Goal: Task Accomplishment & Management: Use online tool/utility

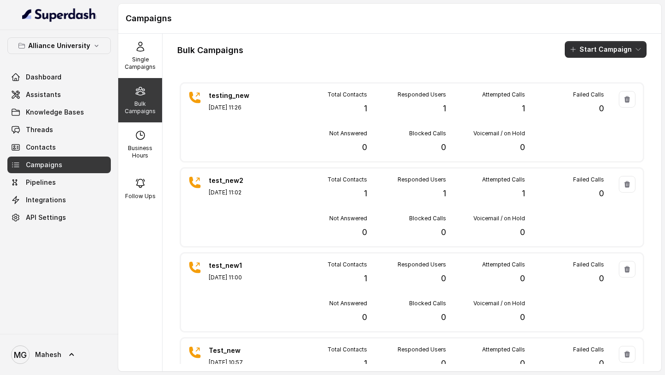
click at [642, 47] on button "Start Campaign" at bounding box center [606, 49] width 82 height 17
click at [610, 86] on div "Call" at bounding box center [593, 85] width 45 height 9
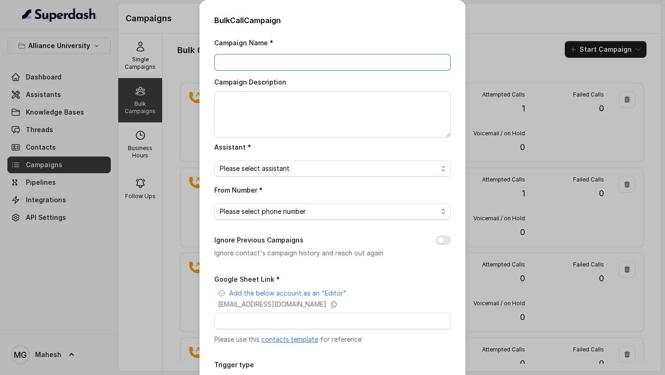
click at [307, 62] on input "Campaign Name *" at bounding box center [332, 62] width 236 height 17
type input "AU_LIVE_01_SEP"
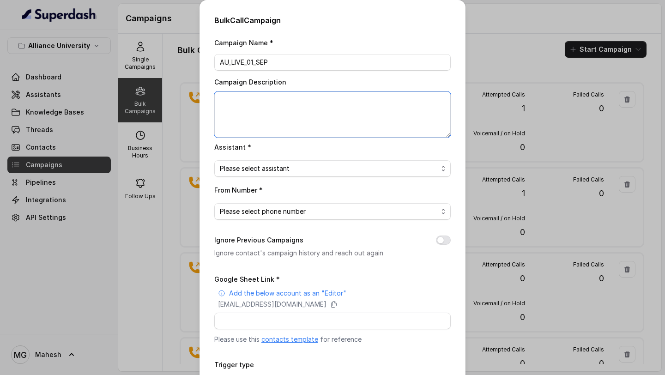
click at [317, 102] on textarea "Campaign Description" at bounding box center [332, 114] width 236 height 46
type textarea "Alliance University Live Call _ [DATE]"
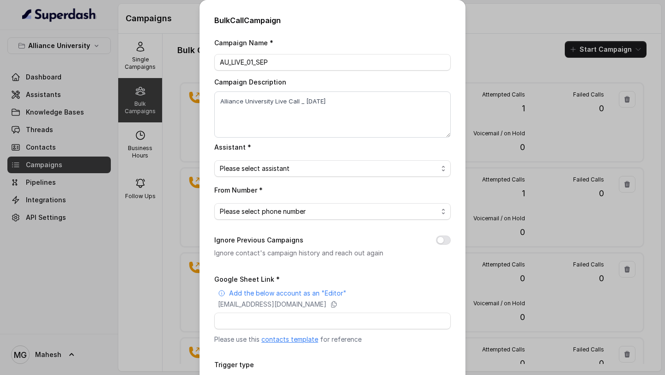
click at [313, 168] on span "Please select assistant" at bounding box center [329, 168] width 218 height 11
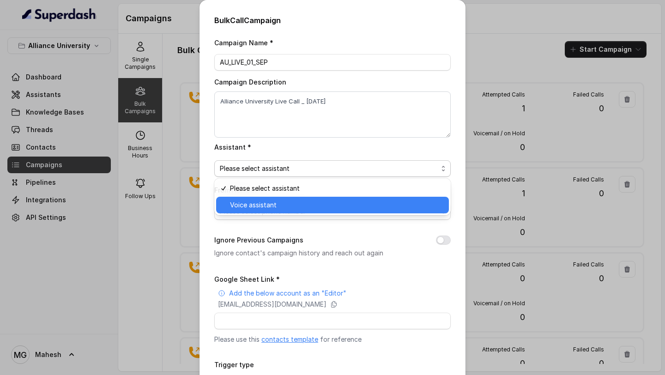
click at [285, 206] on span "Voice assistant" at bounding box center [336, 204] width 213 height 11
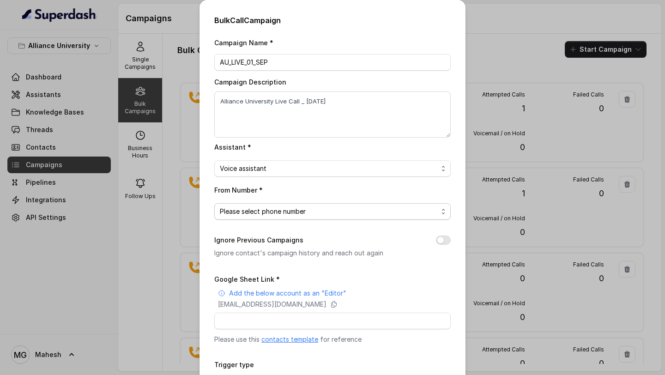
click at [294, 206] on span "Please select phone number" at bounding box center [329, 211] width 218 height 11
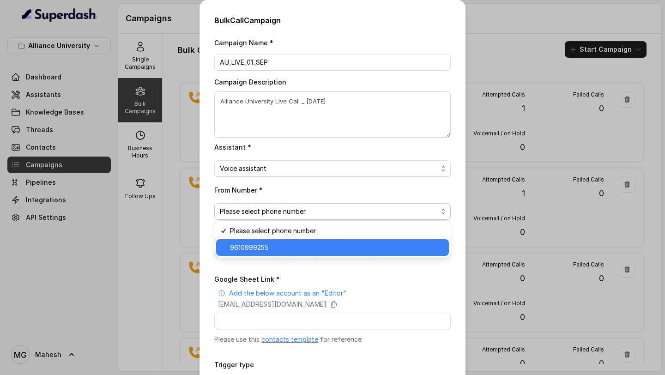
click at [289, 244] on span "9610999255" at bounding box center [336, 247] width 213 height 11
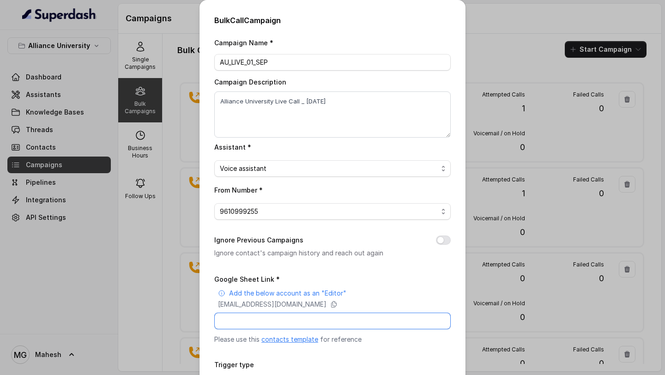
click at [275, 317] on input "Google Sheet Link *" at bounding box center [332, 321] width 236 height 17
paste input "[URL][DOMAIN_NAME]"
type input "[URL][DOMAIN_NAME]"
click at [441, 242] on button "Ignore Previous Campaigns" at bounding box center [443, 239] width 15 height 9
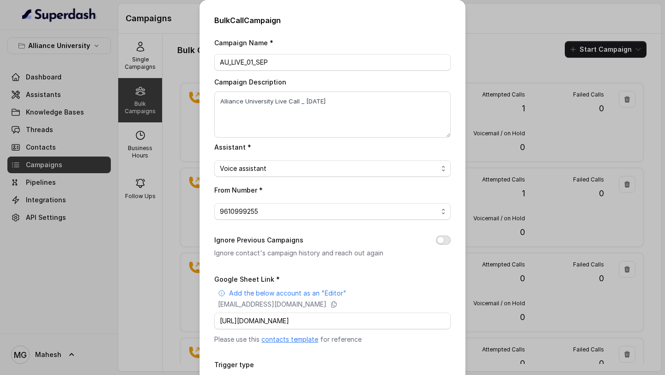
scroll to position [0, 0]
click at [391, 317] on input "Google Sheet Link *" at bounding box center [332, 321] width 236 height 17
paste input "[URL][DOMAIN_NAME]"
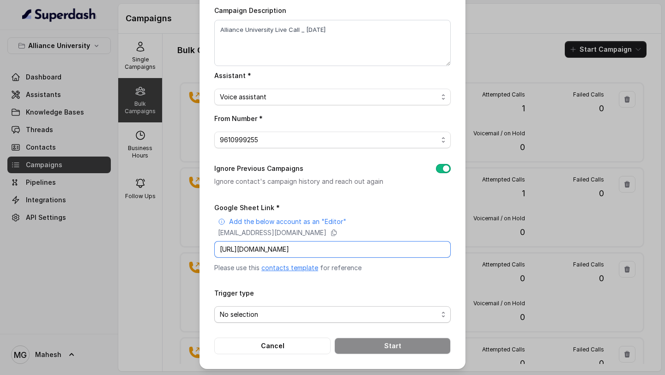
type input "[URL][DOMAIN_NAME]"
click at [373, 315] on span "No selection" at bounding box center [329, 314] width 218 height 11
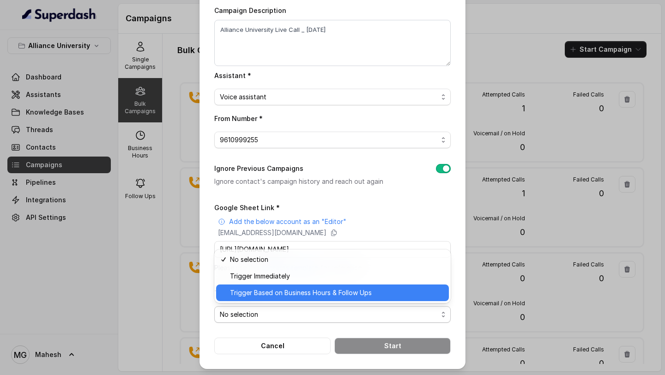
click at [277, 294] on span "Trigger Based on Business Hours & Follow Ups" at bounding box center [336, 292] width 213 height 11
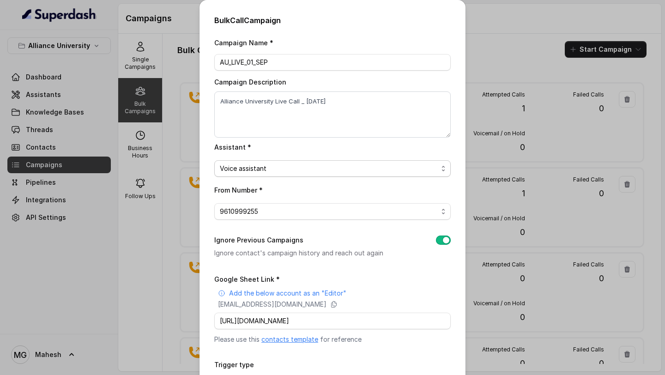
scroll to position [72, 0]
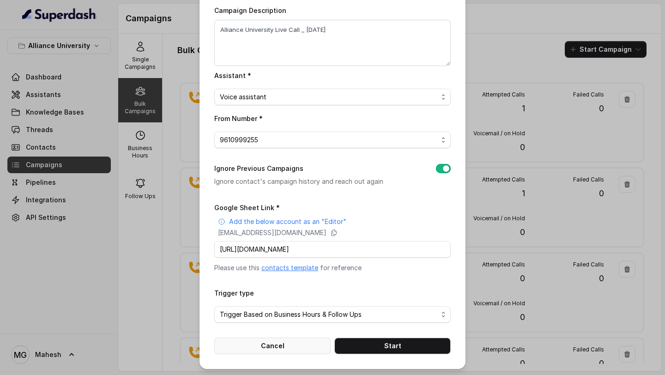
click at [286, 343] on button "Cancel" at bounding box center [272, 345] width 116 height 17
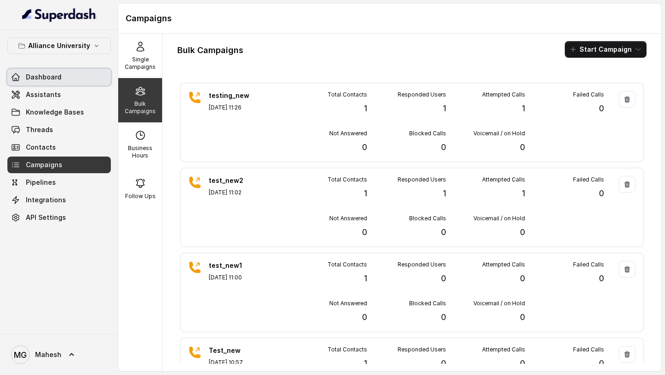
click at [58, 78] on span "Dashboard" at bounding box center [44, 76] width 36 height 9
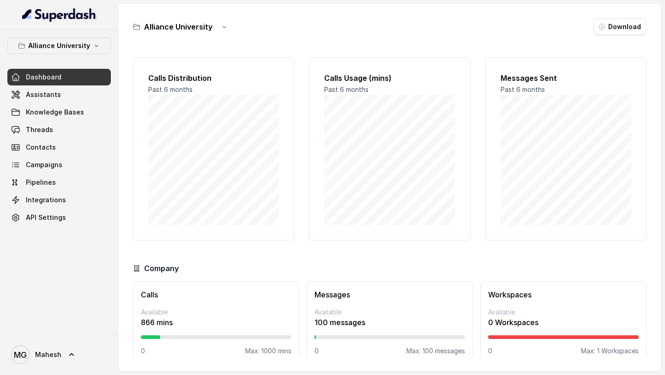
scroll to position [13, 0]
